Goal: Task Accomplishment & Management: Complete application form

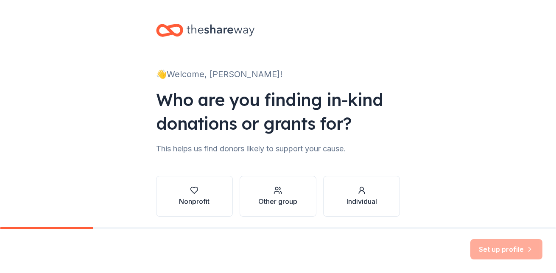
scroll to position [30, 0]
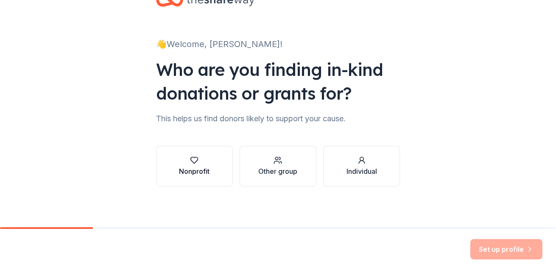
click at [196, 164] on div "button" at bounding box center [194, 160] width 31 height 8
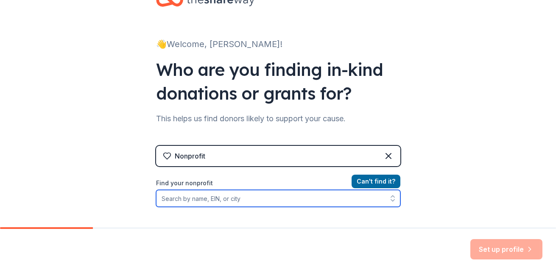
click at [274, 196] on input "Find your nonprofit" at bounding box center [278, 198] width 244 height 17
click at [256, 203] on input "Find your nonprofit" at bounding box center [278, 198] width 244 height 17
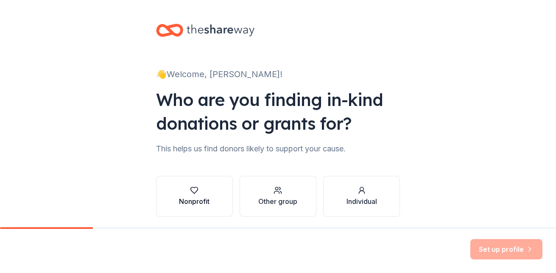
click at [193, 199] on div "Nonprofit" at bounding box center [194, 201] width 31 height 10
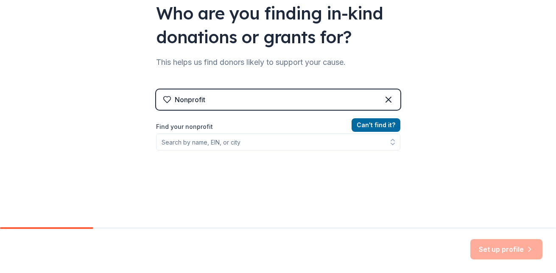
scroll to position [88, 0]
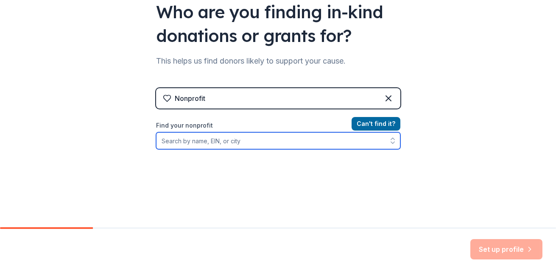
click at [230, 143] on input "Find your nonprofit" at bounding box center [278, 140] width 244 height 17
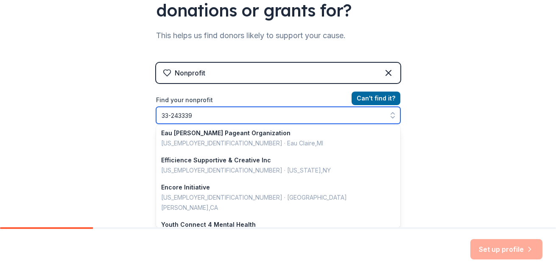
scroll to position [275, 0]
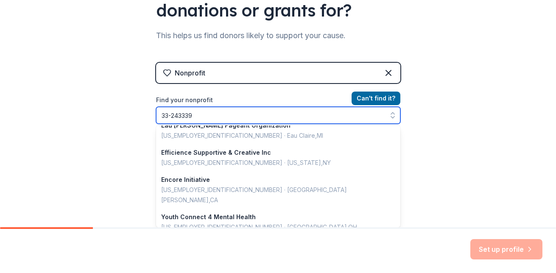
type input "33-2433397"
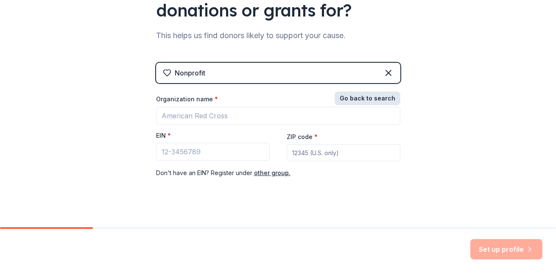
click at [367, 99] on button "Go back to search" at bounding box center [368, 99] width 66 height 14
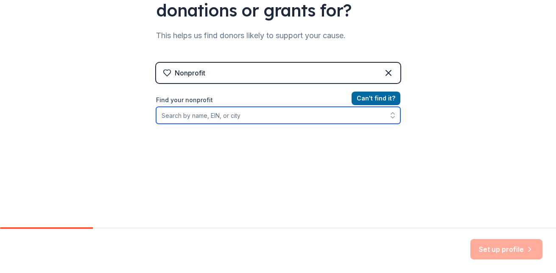
click at [232, 115] on input "Find your nonprofit" at bounding box center [278, 115] width 244 height 17
click at [170, 118] on input "LA VALLEE DES TEREBINTHES" at bounding box center [278, 115] width 244 height 17
drag, startPoint x: 163, startPoint y: 117, endPoint x: 167, endPoint y: 116, distance: 4.8
click at [167, 116] on input "LA VALLEE DES TEREBINTHES" at bounding box center [278, 115] width 244 height 17
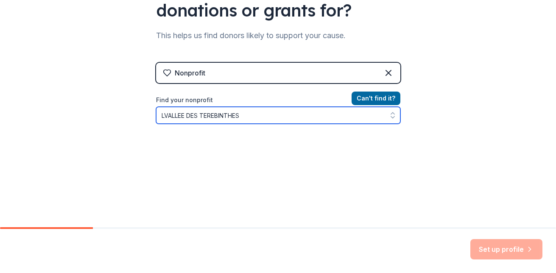
type input "VALLEE DES TEREBINTHES"
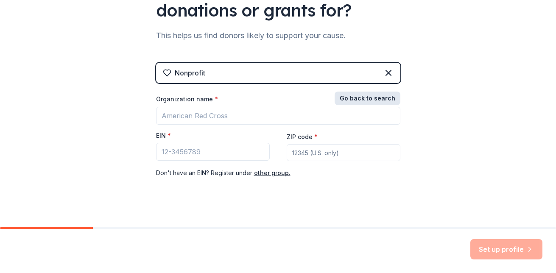
click at [362, 98] on button "Go back to search" at bounding box center [368, 99] width 66 height 14
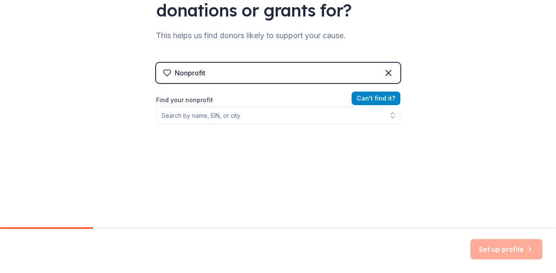
click at [362, 98] on button "Can ' t find it?" at bounding box center [376, 99] width 49 height 14
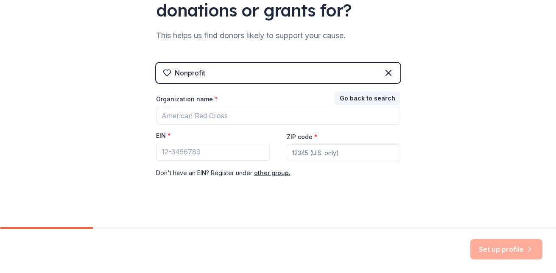
click at [254, 106] on div "Organization name *" at bounding box center [278, 101] width 244 height 12
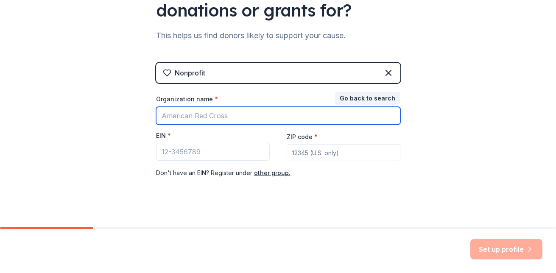
click at [247, 115] on input "Organization name *" at bounding box center [278, 116] width 244 height 18
type input "LA VALLEE DES TEREBINTHES"
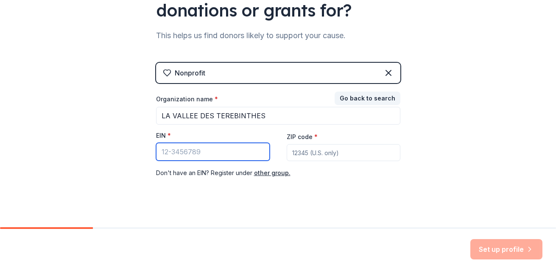
click at [231, 146] on input "EIN *" at bounding box center [213, 152] width 114 height 18
type input "33-2433397"
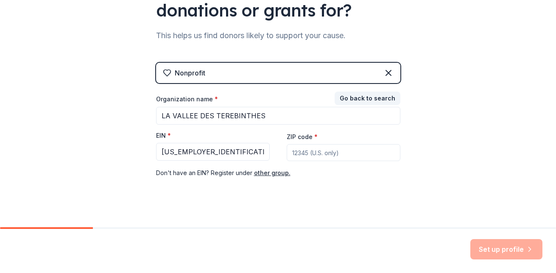
click at [330, 154] on input "ZIP code *" at bounding box center [344, 152] width 114 height 17
type input "55337"
click at [479, 141] on div "👋 Welcome, Elidja! Who are you finding in-kind donations or grants for? This he…" at bounding box center [278, 61] width 556 height 349
click at [494, 255] on button "Set up profile" at bounding box center [507, 249] width 72 height 20
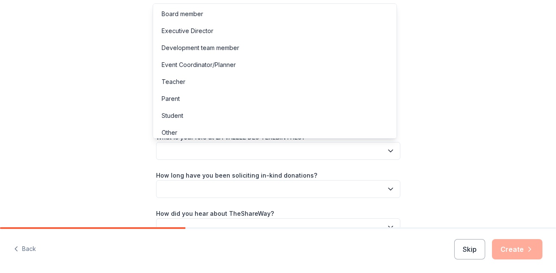
click at [387, 152] on icon "button" at bounding box center [391, 151] width 8 height 8
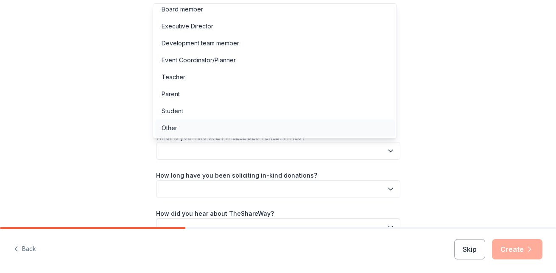
click at [194, 130] on div "Other" at bounding box center [275, 128] width 240 height 17
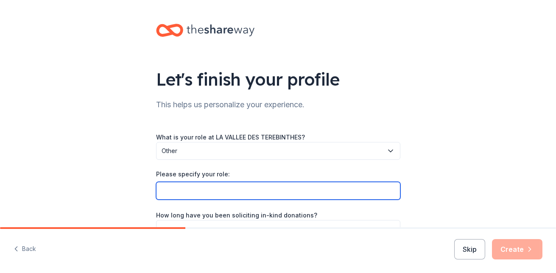
click at [267, 194] on input "Please specify your role:" at bounding box center [278, 191] width 244 height 18
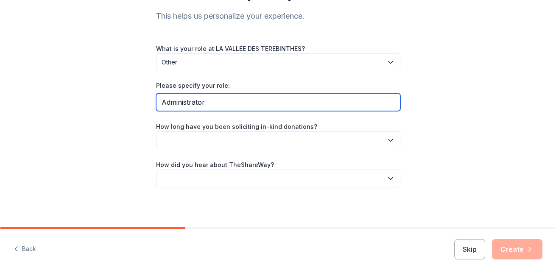
scroll to position [90, 0]
type input "Administrator"
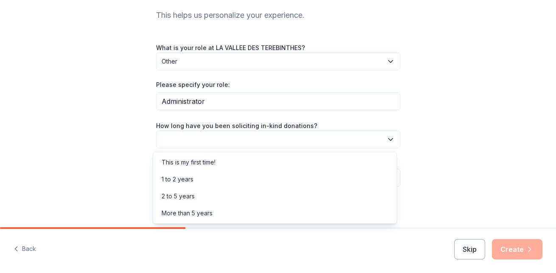
click at [389, 140] on icon "button" at bounding box center [391, 139] width 4 height 2
click at [363, 163] on div "This is my first time!" at bounding box center [275, 162] width 240 height 17
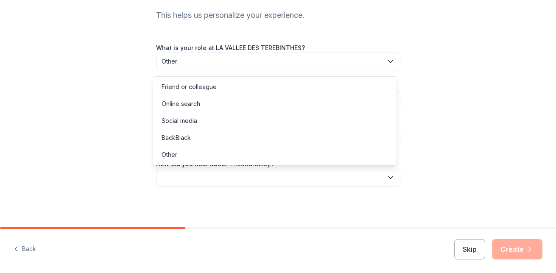
click at [389, 179] on icon "button" at bounding box center [391, 178] width 4 height 2
click at [340, 115] on div "Social media" at bounding box center [275, 120] width 240 height 17
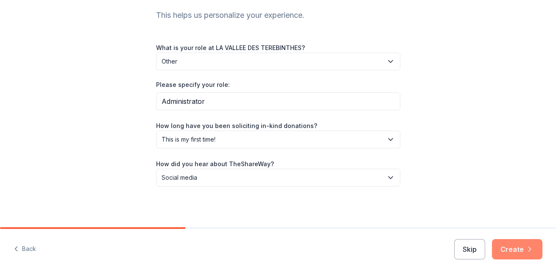
click at [512, 252] on button "Create" at bounding box center [517, 249] width 50 height 20
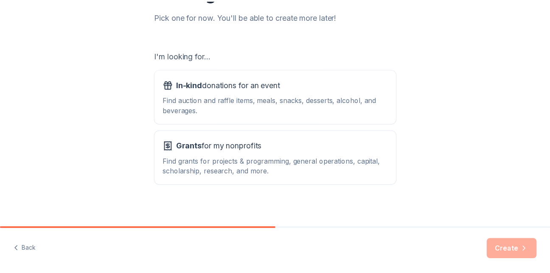
scroll to position [115, 0]
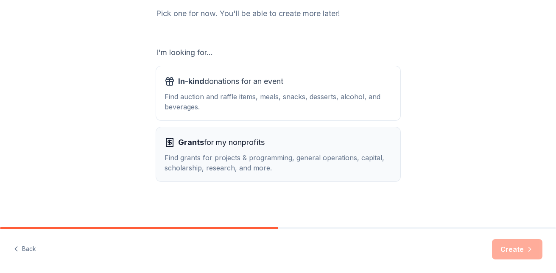
click at [293, 169] on div "Find grants for projects & programming, general operations, capital, scholarshi…" at bounding box center [278, 163] width 227 height 20
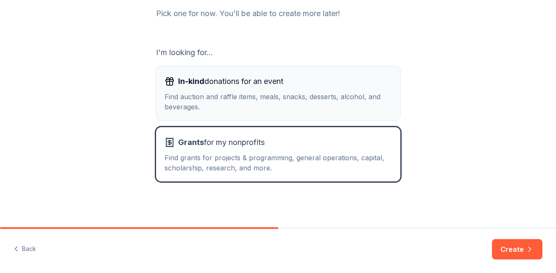
click at [318, 97] on div "Find auction and raffle items, meals, snacks, desserts, alcohol, and beverages." at bounding box center [278, 102] width 227 height 20
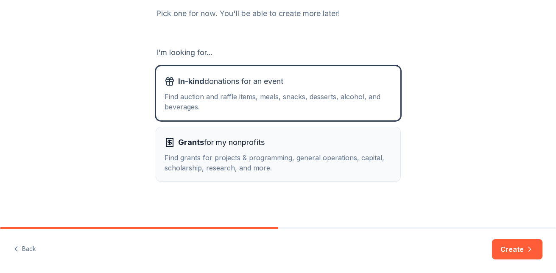
click at [300, 143] on div "Grants for my nonprofits" at bounding box center [278, 143] width 227 height 14
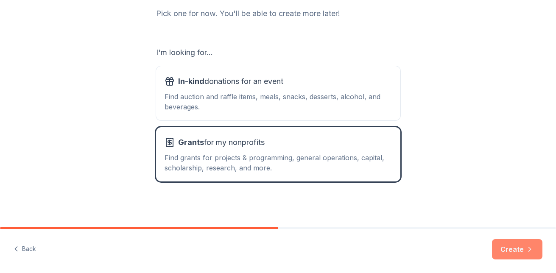
click at [518, 246] on button "Create" at bounding box center [517, 249] width 50 height 20
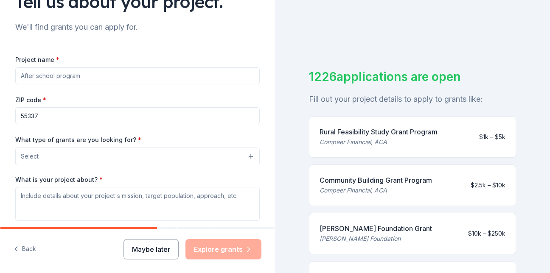
click at [137, 244] on button "Maybe later" at bounding box center [150, 249] width 55 height 20
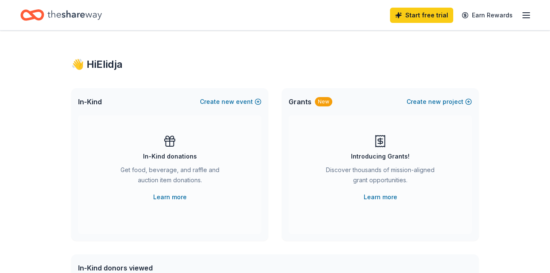
click at [522, 16] on icon "button" at bounding box center [526, 15] width 10 height 10
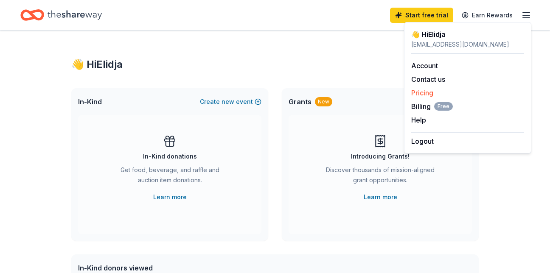
click at [426, 90] on link "Pricing" at bounding box center [422, 93] width 22 height 8
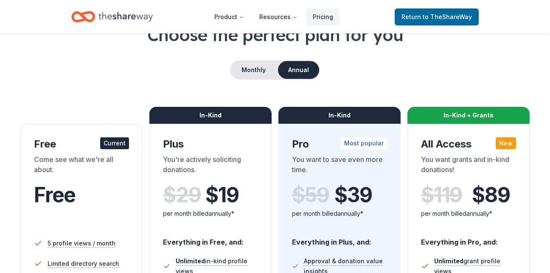
scroll to position [3, 0]
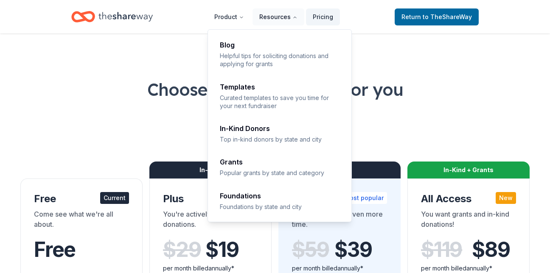
click at [278, 17] on button "Resources" at bounding box center [278, 16] width 52 height 17
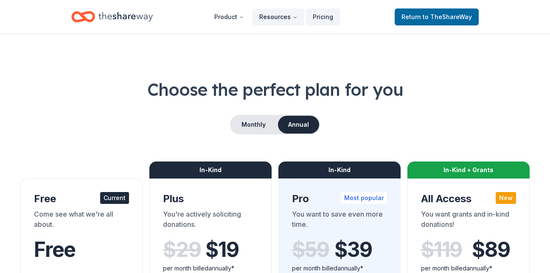
click at [278, 17] on button "Resources" at bounding box center [278, 16] width 52 height 17
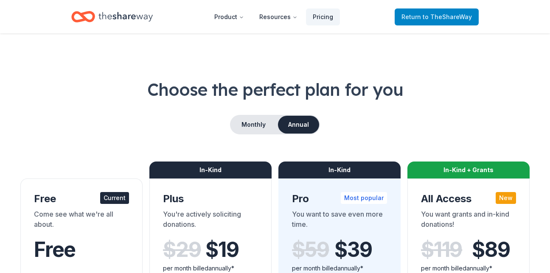
click at [449, 12] on span "Return to TheShareWay" at bounding box center [436, 17] width 70 height 10
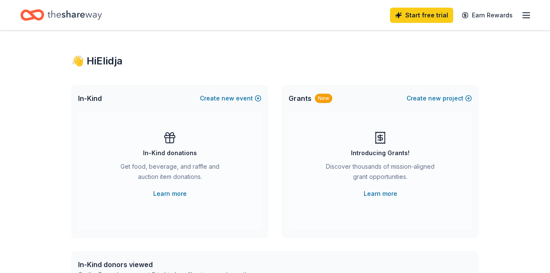
click at [524, 16] on icon "button" at bounding box center [526, 15] width 10 height 10
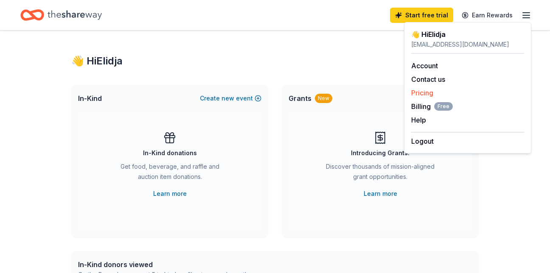
click at [425, 93] on link "Pricing" at bounding box center [422, 93] width 22 height 8
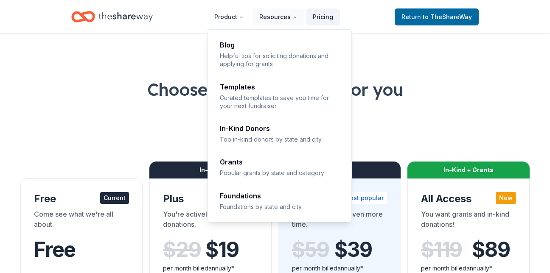
click at [275, 22] on button "Resources" at bounding box center [278, 16] width 52 height 17
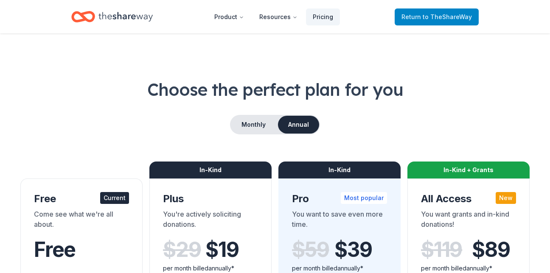
click at [460, 10] on link "Return to TheShareWay" at bounding box center [437, 16] width 84 height 17
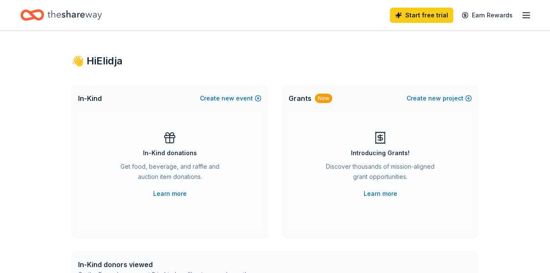
click at [524, 14] on icon "button" at bounding box center [526, 15] width 10 height 10
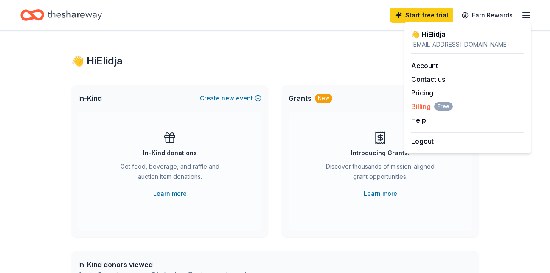
click at [426, 104] on span "Billing Free" at bounding box center [432, 106] width 42 height 10
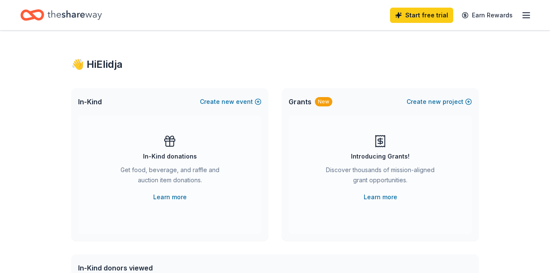
scroll to position [3, 0]
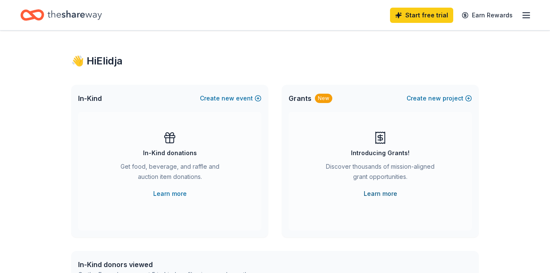
click at [377, 194] on link "Learn more" at bounding box center [381, 194] width 34 height 10
click at [164, 149] on div "In-Kind donations" at bounding box center [170, 153] width 54 height 10
click at [170, 193] on link "Learn more" at bounding box center [170, 194] width 34 height 10
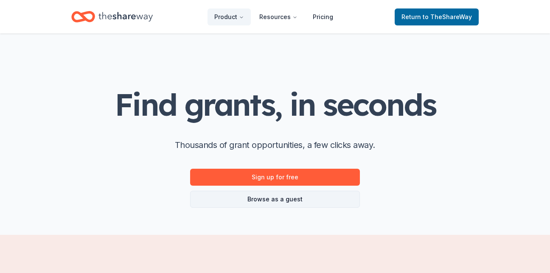
click at [311, 199] on link "Browse as a guest" at bounding box center [275, 199] width 170 height 17
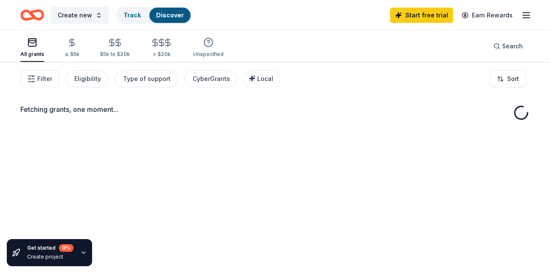
click at [311, 199] on div "Fetching grants, one moment..." at bounding box center [275, 198] width 550 height 273
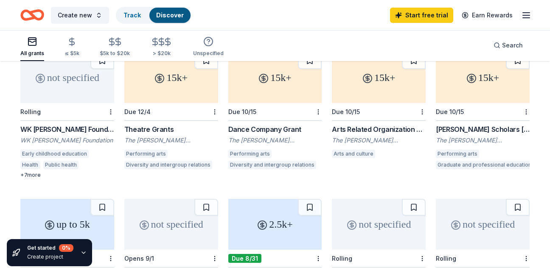
scroll to position [81, 0]
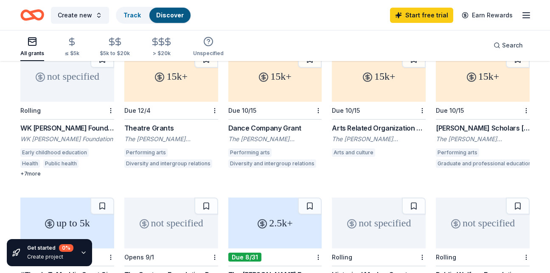
click at [32, 173] on div "+ 7 more" at bounding box center [67, 174] width 94 height 7
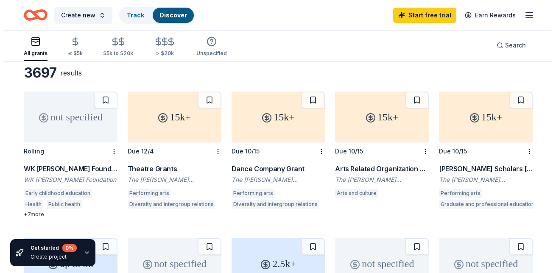
scroll to position [0, 0]
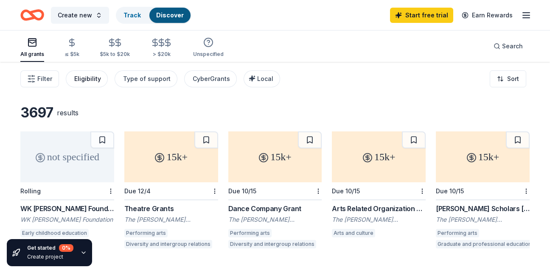
click at [84, 76] on div "Eligibility" at bounding box center [87, 79] width 27 height 10
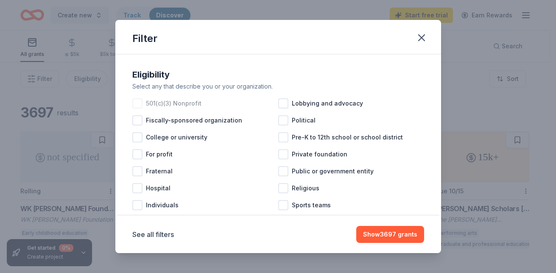
click at [140, 100] on div at bounding box center [137, 103] width 10 height 10
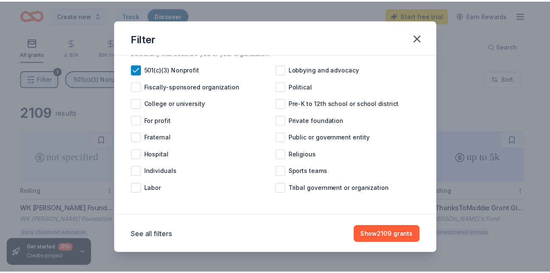
scroll to position [35, 0]
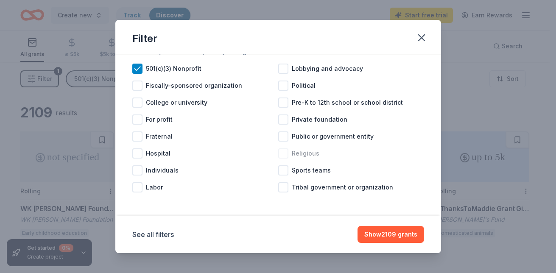
click at [284, 152] on div at bounding box center [283, 154] width 10 height 10
click at [393, 235] on button "Show 1900 grants" at bounding box center [390, 234] width 67 height 17
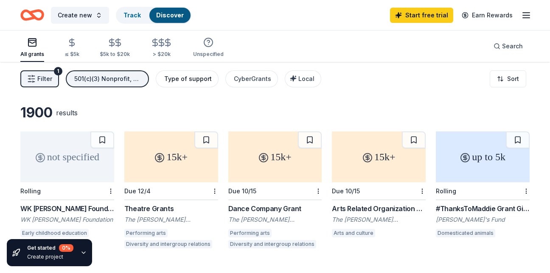
click at [191, 74] on div "Type of support" at bounding box center [188, 79] width 48 height 10
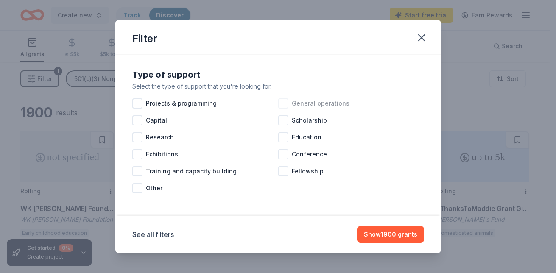
click at [282, 103] on div at bounding box center [283, 103] width 10 height 10
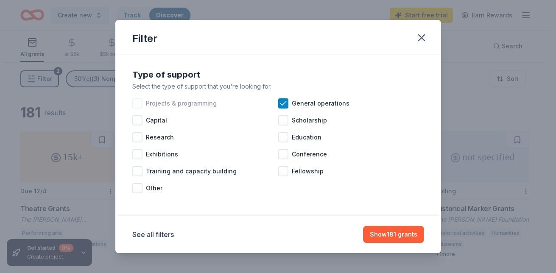
click at [138, 104] on div at bounding box center [137, 103] width 10 height 10
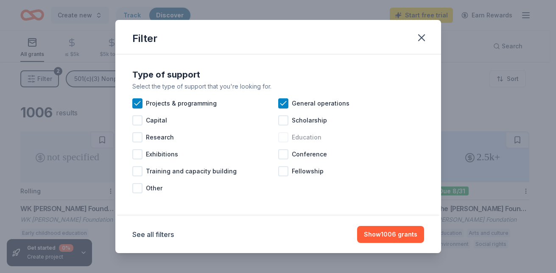
click at [279, 138] on div at bounding box center [283, 137] width 10 height 10
click at [281, 172] on div at bounding box center [283, 171] width 10 height 10
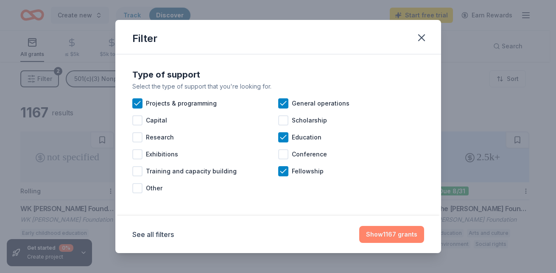
click at [376, 234] on button "Show 1167 grants" at bounding box center [391, 234] width 65 height 17
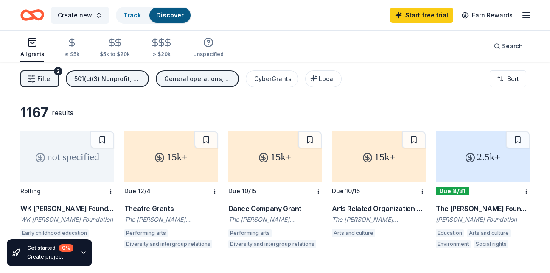
scroll to position [239, 0]
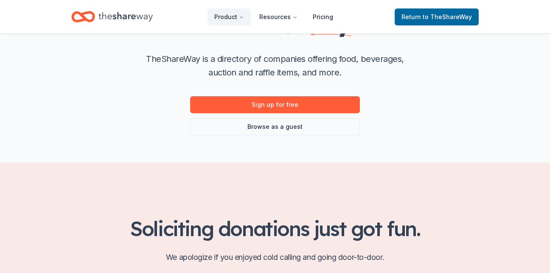
scroll to position [84, 0]
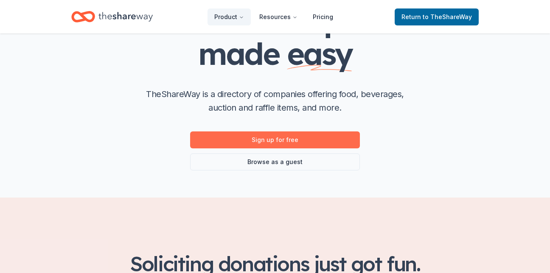
click at [344, 146] on link "Sign up for free" at bounding box center [275, 140] width 170 height 17
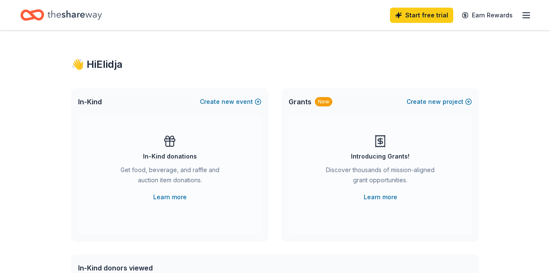
click at [177, 140] on div "In-Kind donations Get food, beverage, and raffle and auction item donations. Le…" at bounding box center [169, 169] width 149 height 68
click at [171, 196] on link "Learn more" at bounding box center [170, 197] width 34 height 10
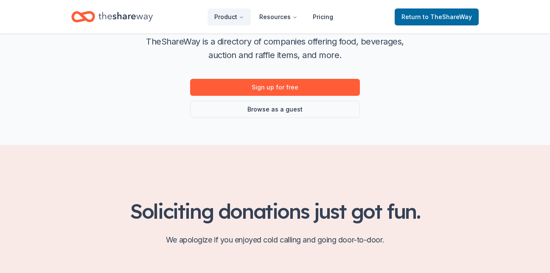
scroll to position [140, 0]
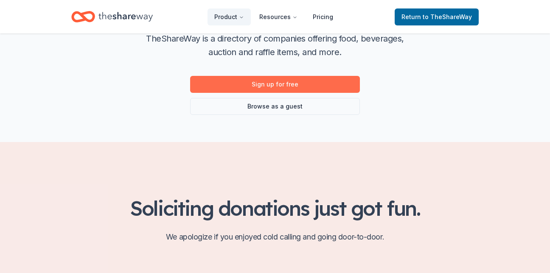
click at [320, 79] on link "Sign up for free" at bounding box center [275, 84] width 170 height 17
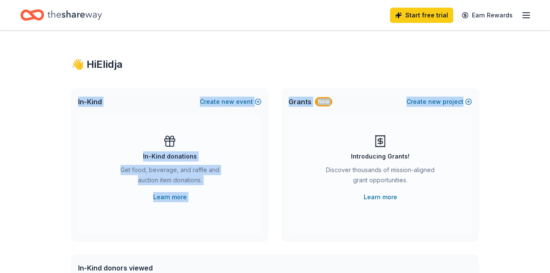
drag, startPoint x: 550, startPoint y: 39, endPoint x: 535, endPoint y: 85, distance: 48.5
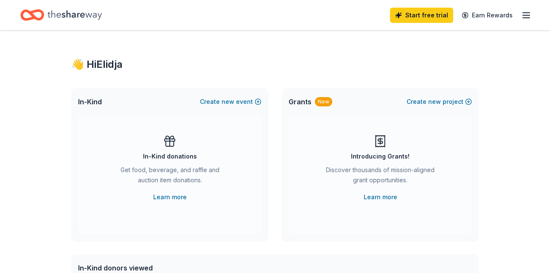
drag, startPoint x: 535, startPoint y: 85, endPoint x: 503, endPoint y: 105, distance: 37.3
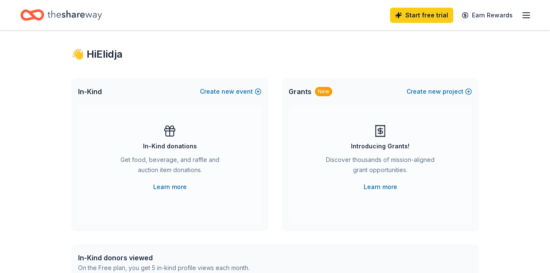
scroll to position [9, 0]
click at [213, 94] on button "Create new event" at bounding box center [231, 92] width 62 height 10
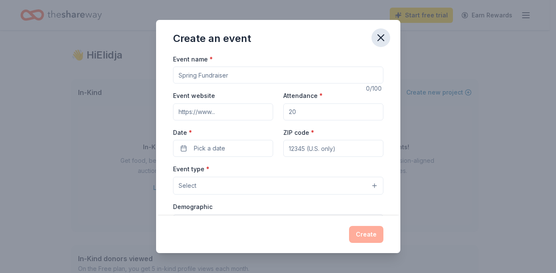
click at [383, 39] on icon "button" at bounding box center [381, 38] width 6 height 6
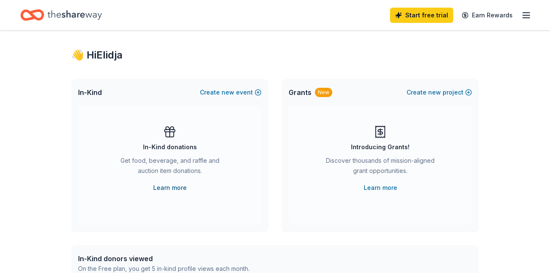
click at [168, 185] on link "Learn more" at bounding box center [170, 188] width 34 height 10
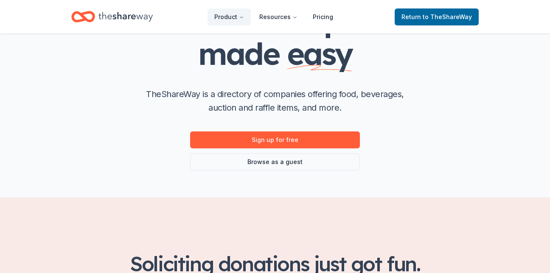
scroll to position [79, 0]
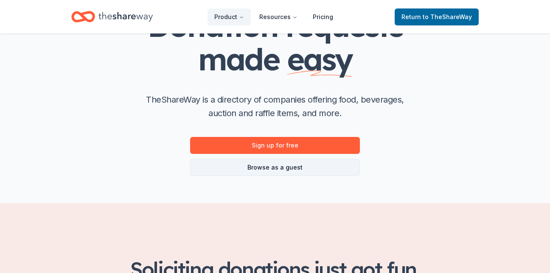
click at [324, 163] on link "Browse as a guest" at bounding box center [275, 167] width 170 height 17
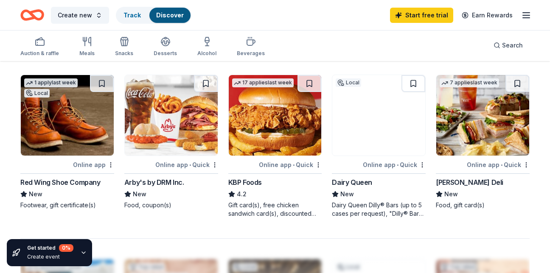
scroll to position [545, 0]
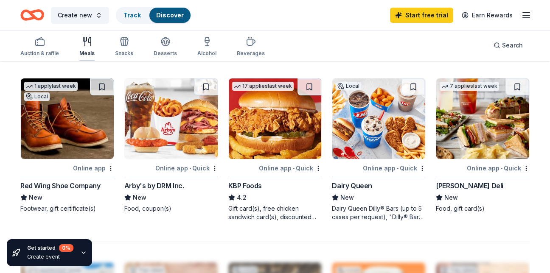
click at [82, 45] on icon "button" at bounding box center [87, 41] width 10 height 10
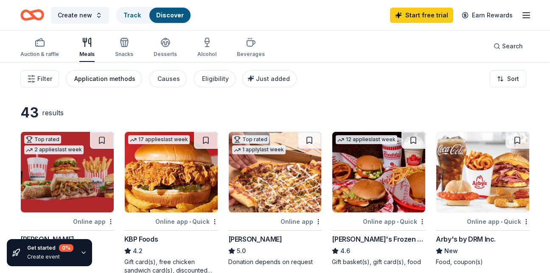
click at [116, 79] on div "Application methods" at bounding box center [104, 79] width 61 height 10
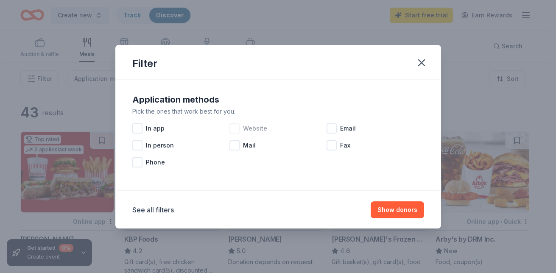
click at [236, 128] on div at bounding box center [235, 128] width 10 height 10
click at [335, 127] on div at bounding box center [332, 128] width 10 height 10
click at [138, 127] on div at bounding box center [137, 128] width 10 height 10
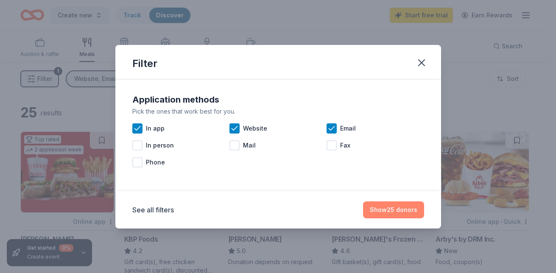
click at [387, 213] on button "Show 25 donors" at bounding box center [393, 210] width 61 height 17
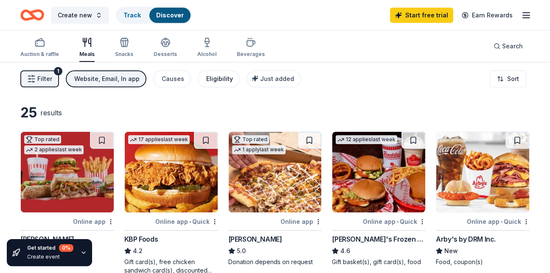
click at [213, 79] on div "Eligibility" at bounding box center [219, 79] width 27 height 10
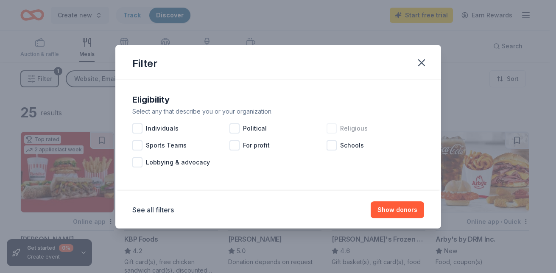
click at [332, 126] on div at bounding box center [332, 128] width 10 height 10
click at [135, 144] on div at bounding box center [137, 145] width 10 height 10
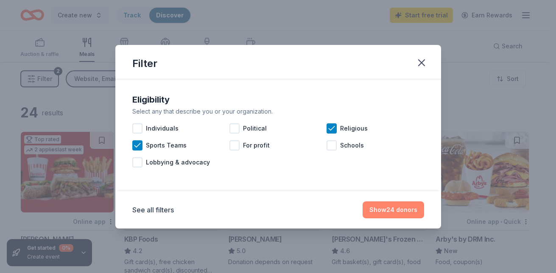
click at [392, 211] on button "Show 24 donors" at bounding box center [394, 210] width 62 height 17
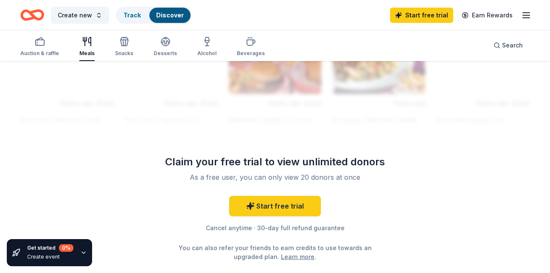
scroll to position [442, 0]
